Goal: Task Accomplishment & Management: Use online tool/utility

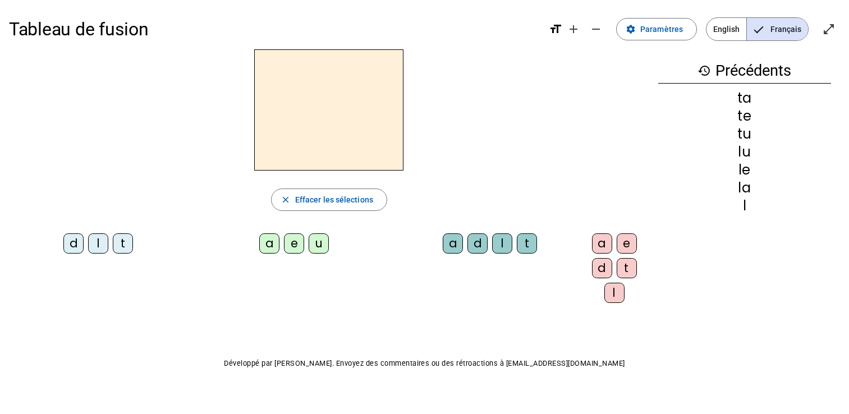
scroll to position [14, 0]
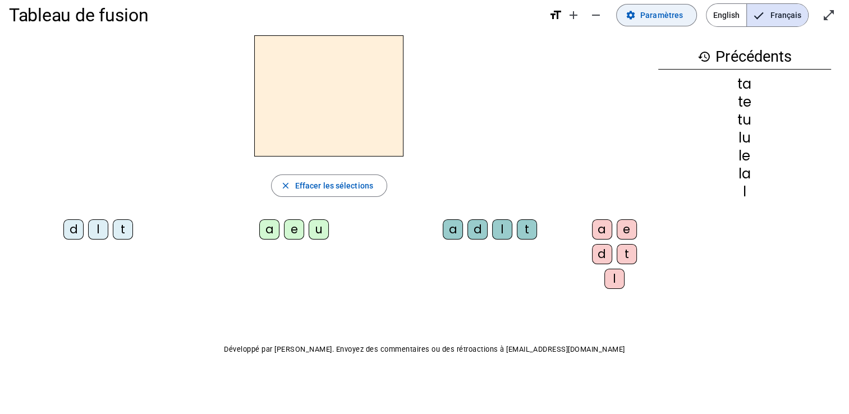
click at [652, 16] on span "Paramètres" at bounding box center [661, 14] width 43 height 13
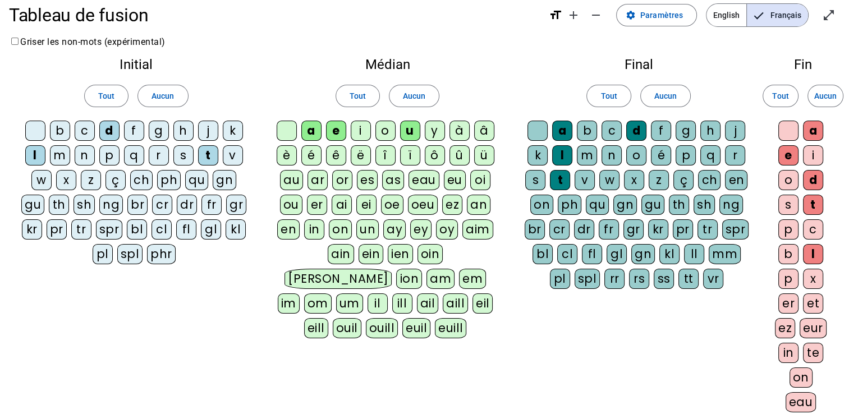
click at [65, 156] on div "m" at bounding box center [60, 155] width 20 height 20
click at [585, 151] on div "m" at bounding box center [587, 155] width 20 height 20
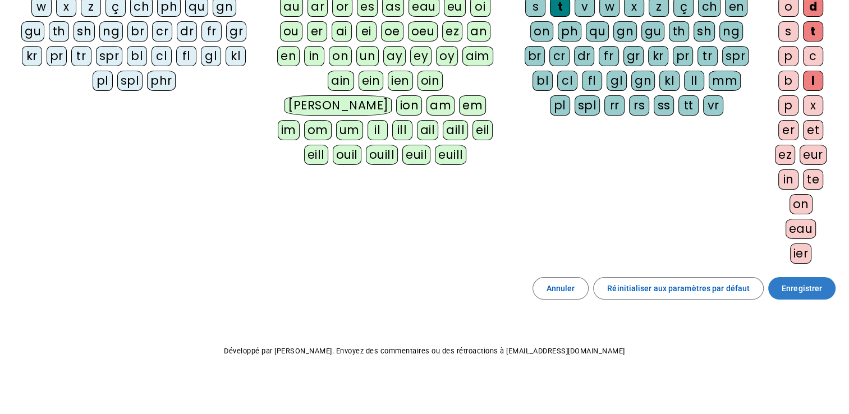
click at [810, 282] on span "Enregistrer" at bounding box center [801, 288] width 40 height 13
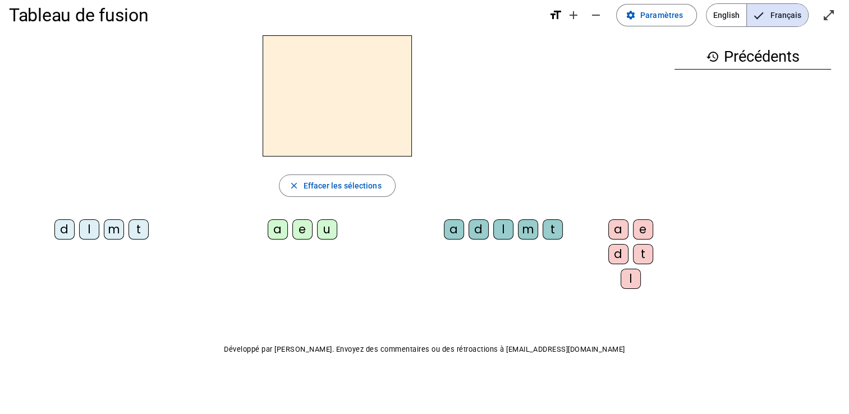
click at [83, 223] on div "l" at bounding box center [89, 229] width 20 height 20
click at [294, 220] on div "e" at bounding box center [302, 229] width 20 height 20
click at [319, 237] on div "u" at bounding box center [327, 229] width 20 height 20
click at [128, 228] on div "t" at bounding box center [138, 229] width 20 height 20
click at [61, 231] on div "d" at bounding box center [64, 229] width 20 height 20
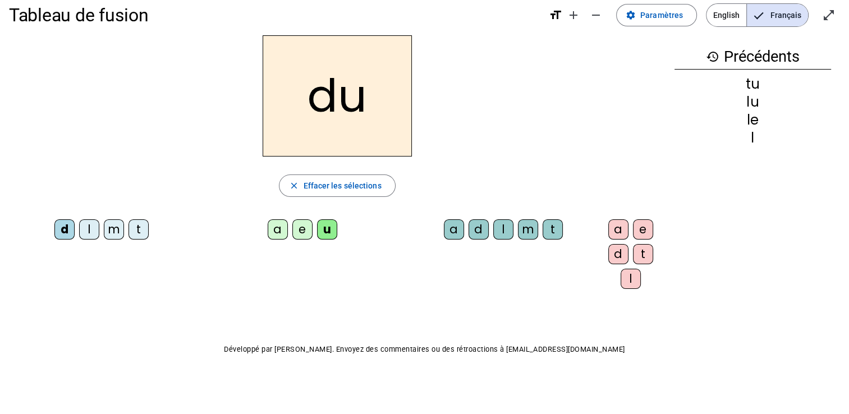
click at [292, 232] on div "e" at bounding box center [302, 229] width 20 height 20
click at [130, 228] on div "t" at bounding box center [138, 229] width 20 height 20
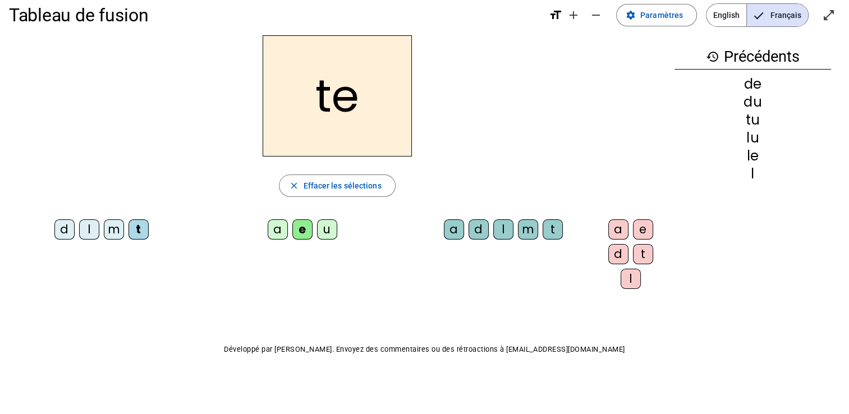
click at [269, 225] on div "a" at bounding box center [278, 229] width 20 height 20
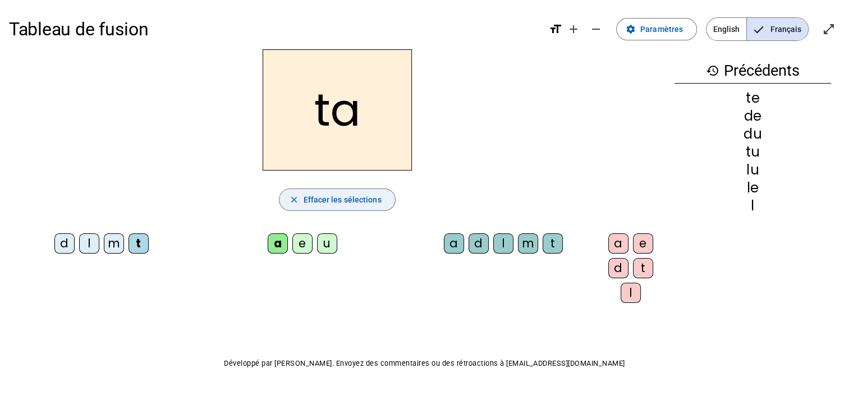
click at [304, 191] on span "button" at bounding box center [336, 199] width 115 height 27
